Goal: Information Seeking & Learning: Learn about a topic

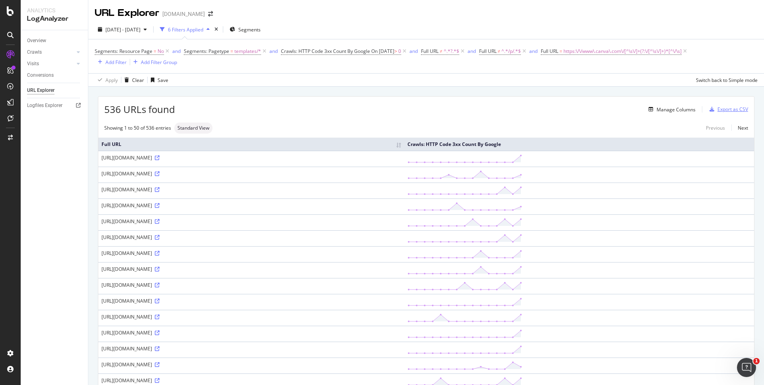
click at [717, 107] on div "Export as CSV" at bounding box center [732, 109] width 31 height 7
click at [665, 108] on div "Manage Columns" at bounding box center [675, 109] width 39 height 7
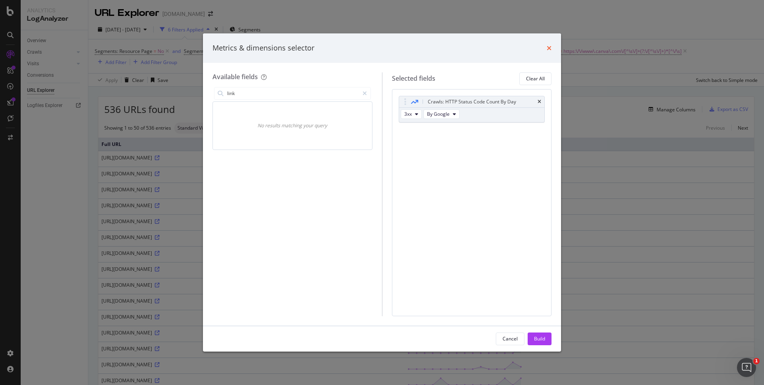
type input "link"
click at [549, 45] on icon "times" at bounding box center [548, 48] width 5 height 6
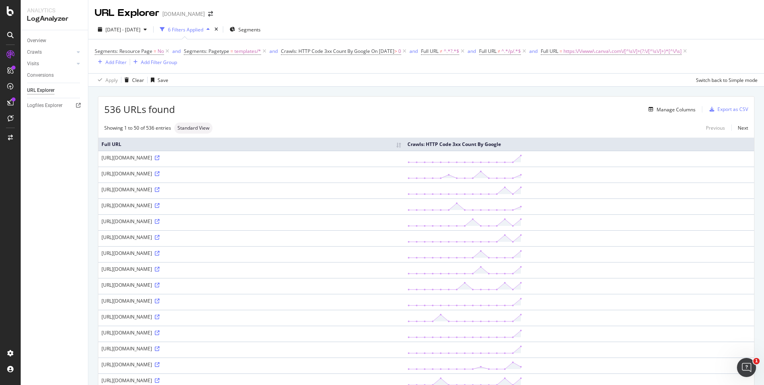
click at [377, 97] on div "536 URLs found Manage Columns Export as CSV" at bounding box center [425, 106] width 655 height 19
click at [656, 111] on div "Manage Columns" at bounding box center [675, 109] width 39 height 7
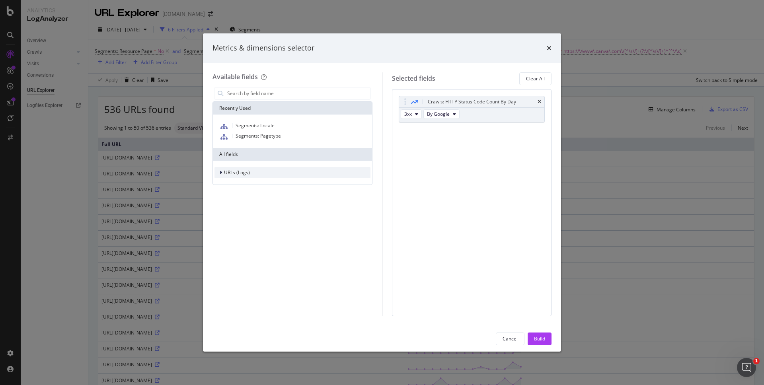
click at [222, 171] on div "modal" at bounding box center [221, 173] width 5 height 8
click at [224, 183] on icon "modal" at bounding box center [225, 183] width 2 height 5
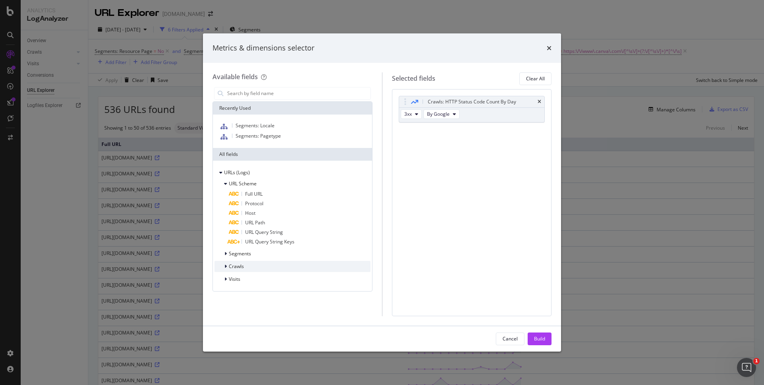
click at [227, 268] on div "modal" at bounding box center [226, 266] width 5 height 8
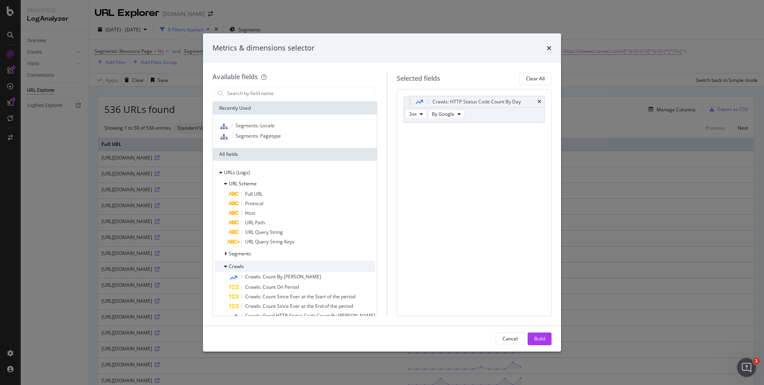
click at [226, 267] on icon "modal" at bounding box center [225, 266] width 3 height 5
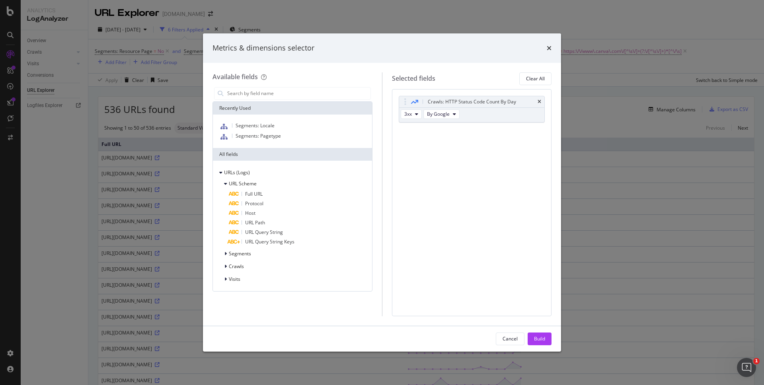
click at [601, 103] on div "Metrics & dimensions selector Available fields Recently Used Segments: Locale S…" at bounding box center [382, 192] width 764 height 385
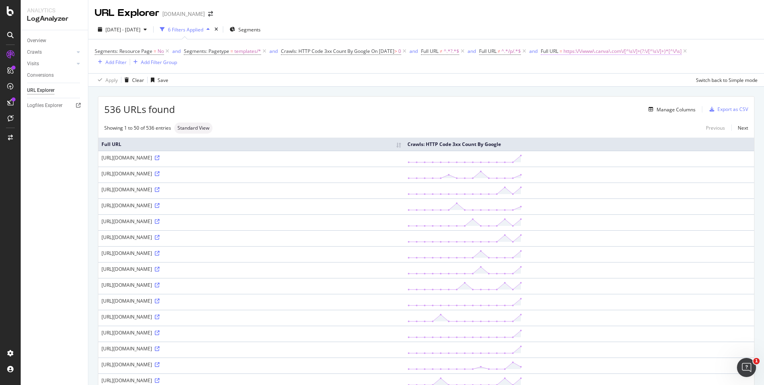
click at [601, 51] on span "https:\/\/www\.canva\.com\/[^\s\/]+(?:\/[^\s\/]+)*[^\/\s]" at bounding box center [622, 51] width 118 height 11
click at [598, 84] on input "^https:\/\/www\.canva\.com\/[^\s\/]+(?:\/[^\s\/]+)*[^\/\s]$" at bounding box center [597, 84] width 75 height 13
click at [440, 107] on div "Manage Columns" at bounding box center [435, 110] width 520 height 10
click at [43, 42] on div "Overview" at bounding box center [36, 41] width 19 height 8
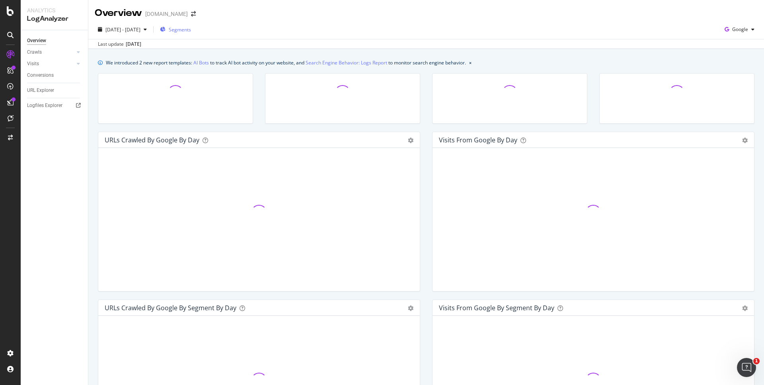
click at [191, 31] on span "Segments" at bounding box center [180, 29] width 22 height 7
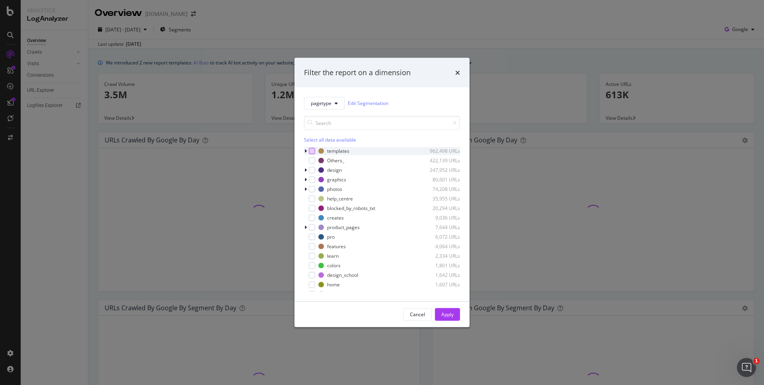
click at [313, 150] on div "modal" at bounding box center [312, 151] width 6 height 6
click at [447, 312] on div "Apply" at bounding box center [447, 314] width 12 height 7
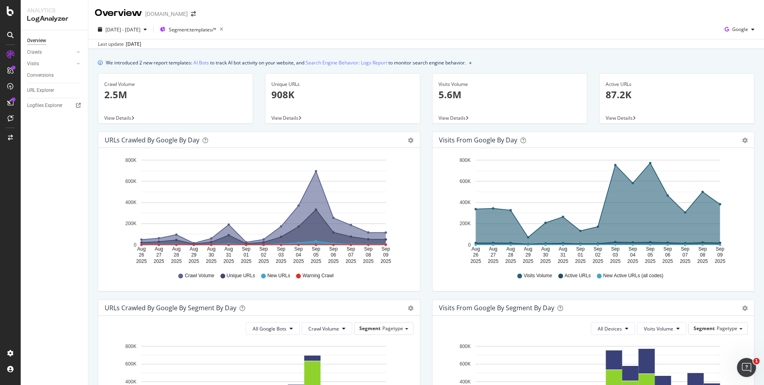
click at [117, 99] on p "2.5M" at bounding box center [175, 95] width 142 height 14
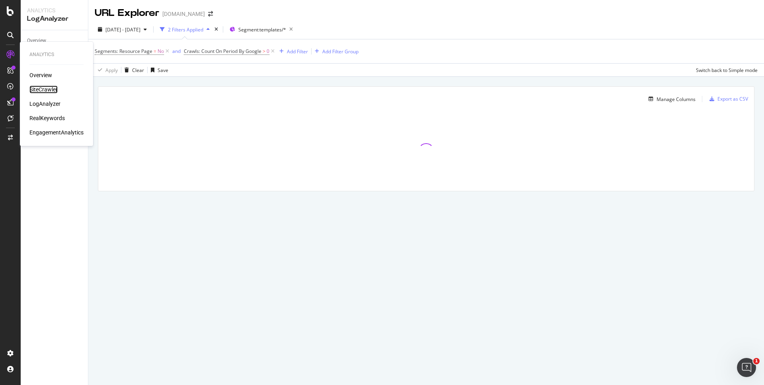
click at [46, 89] on div "SiteCrawler" at bounding box center [43, 90] width 28 height 8
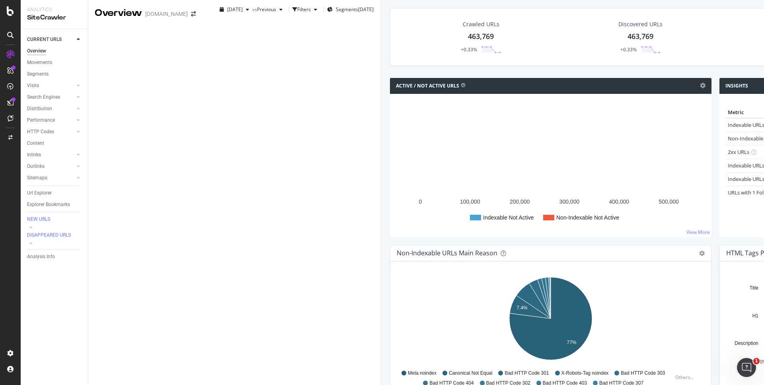
scroll to position [2, 0]
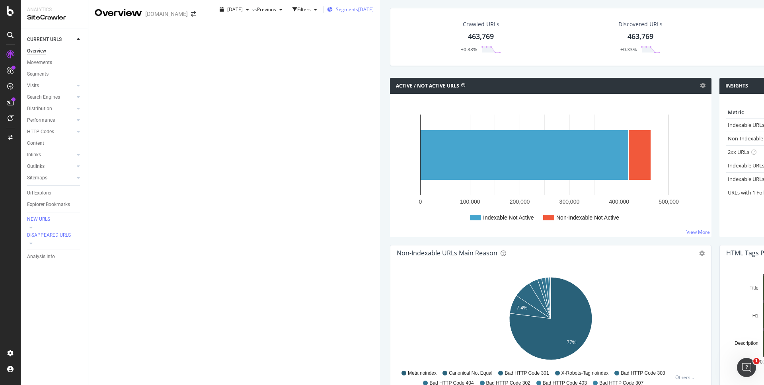
click at [336, 13] on span "Segments" at bounding box center [347, 9] width 22 height 7
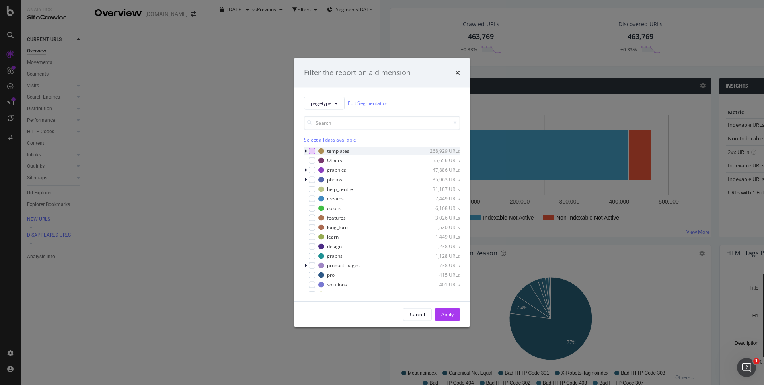
click at [313, 152] on div "modal" at bounding box center [312, 151] width 6 height 6
click at [450, 314] on div "Apply" at bounding box center [447, 314] width 12 height 7
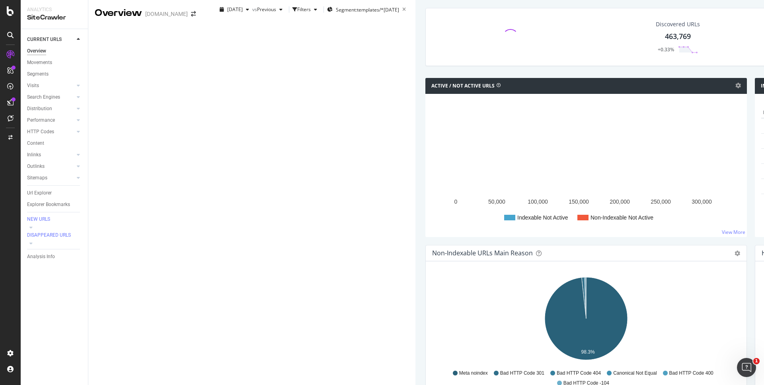
scroll to position [230, 0]
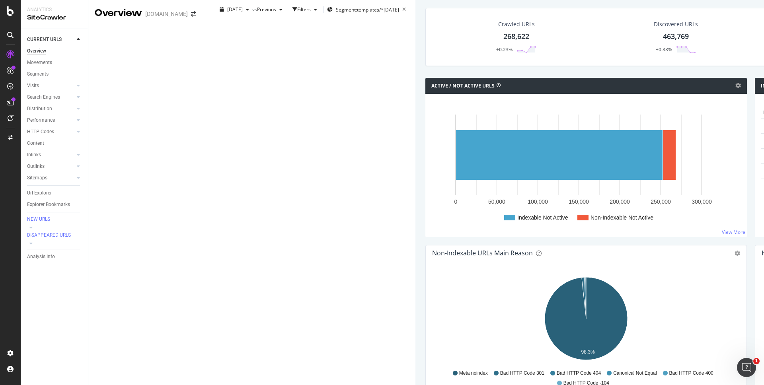
click at [327, 319] on div "4xx family" at bounding box center [333, 326] width 53 height 15
click at [339, 313] on span "3xx family" at bounding box center [344, 313] width 40 height 7
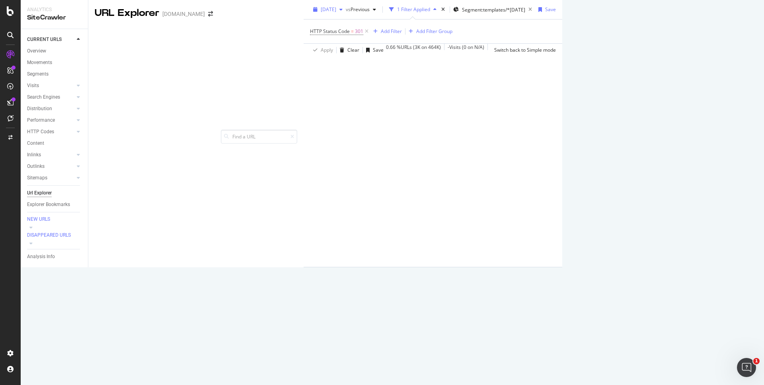
click at [321, 13] on span "[DATE]" at bounding box center [329, 9] width 16 height 7
click at [562, 86] on div "URLs Crawled By Botify By pagetype Chart (by Value) Table Expand Export as CSV …" at bounding box center [562, 133] width 0 height 267
click at [363, 35] on icon at bounding box center [366, 31] width 7 height 8
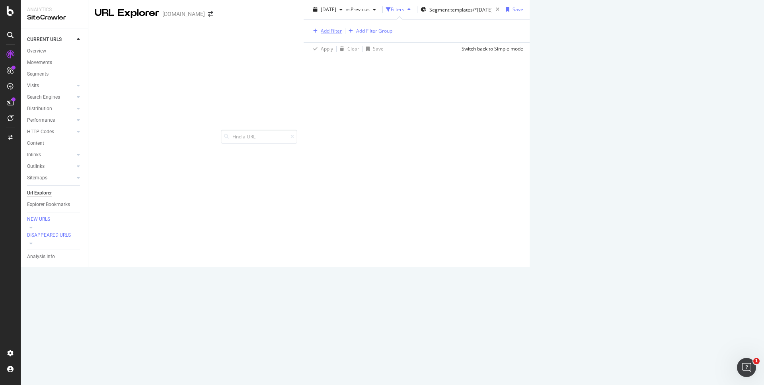
click at [321, 34] on div "Add Filter" at bounding box center [331, 30] width 21 height 7
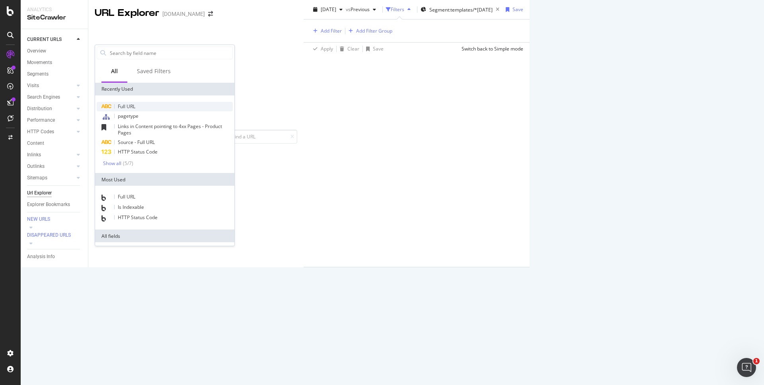
click at [135, 105] on span "Full URL" at bounding box center [126, 106] width 17 height 7
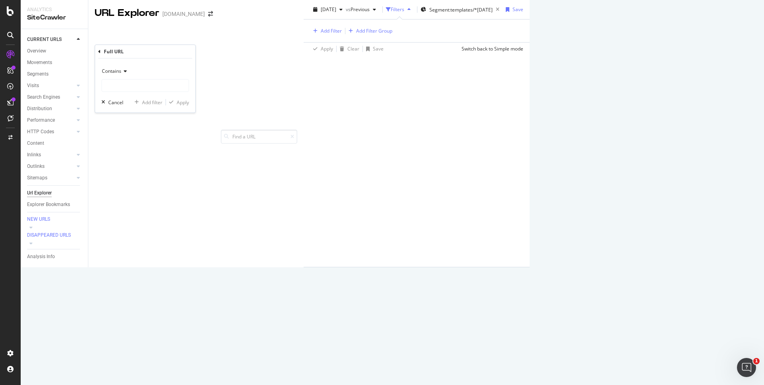
click at [122, 76] on div "Contains" at bounding box center [144, 71] width 87 height 13
click at [142, 172] on div "Matches regex" at bounding box center [145, 170] width 85 height 10
click at [126, 84] on input "text" at bounding box center [145, 85] width 87 height 13
paste input "^https:\/\/www\.canva\.com\/[^\s\/]+(?:\/[^\s\/]+)*[^\/\s]$"
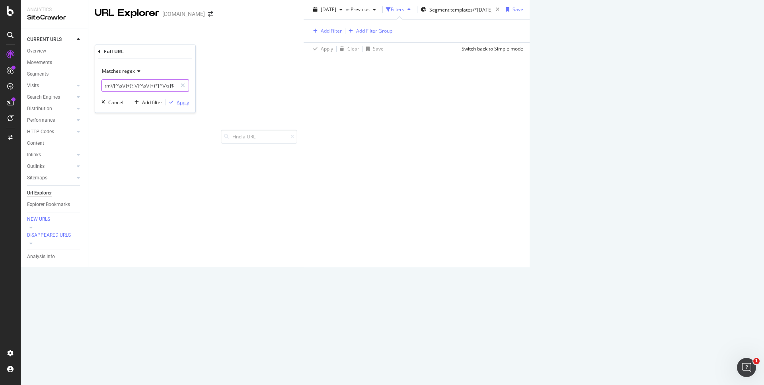
type input "^https:\/\/www\.canva\.com\/[^\s\/]+(?:\/[^\s\/]+)*[^\/\s]$"
click at [183, 105] on div "Apply" at bounding box center [183, 102] width 12 height 7
